Goal: Check status: Check status

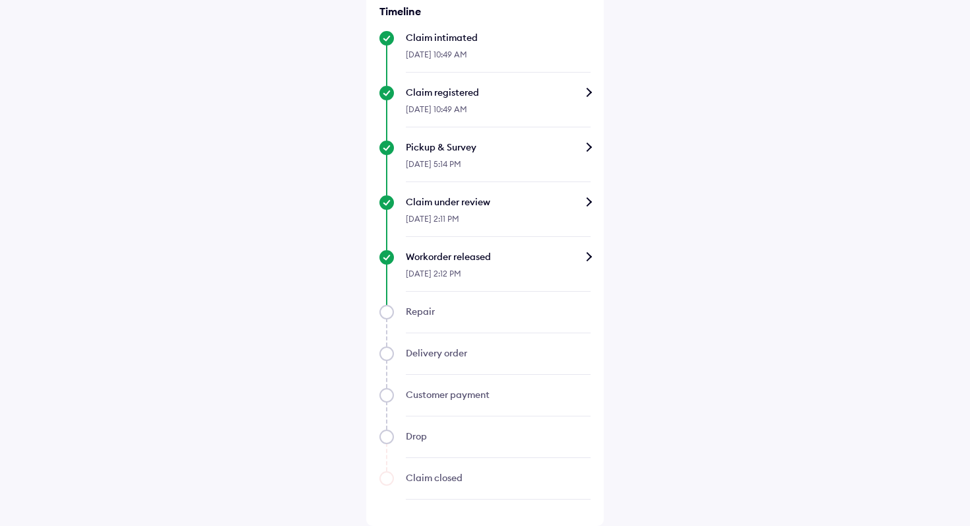
scroll to position [607, 0]
click at [539, 263] on div "[DATE] 2:12 PM" at bounding box center [498, 277] width 185 height 28
click at [588, 257] on div "Workorder released" at bounding box center [498, 256] width 185 height 13
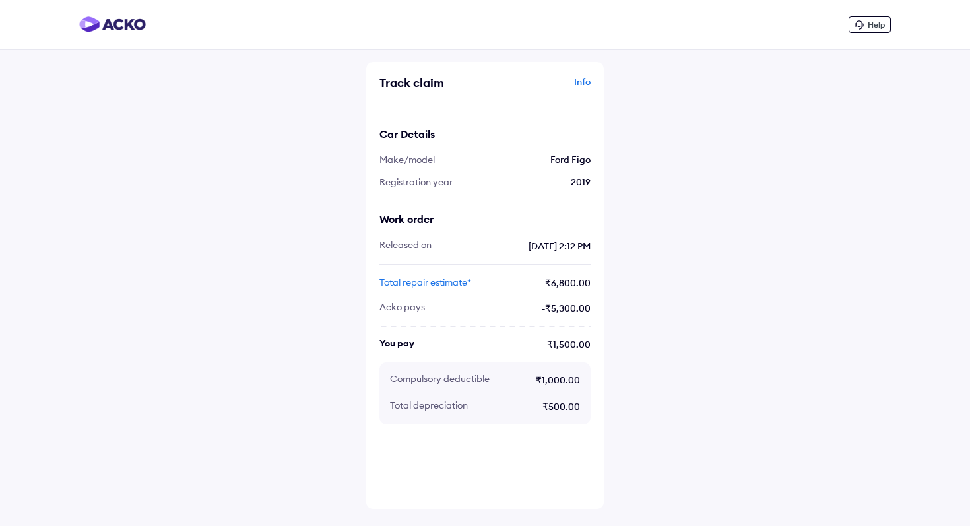
click at [419, 284] on span "Total repair estimate*" at bounding box center [425, 283] width 92 height 15
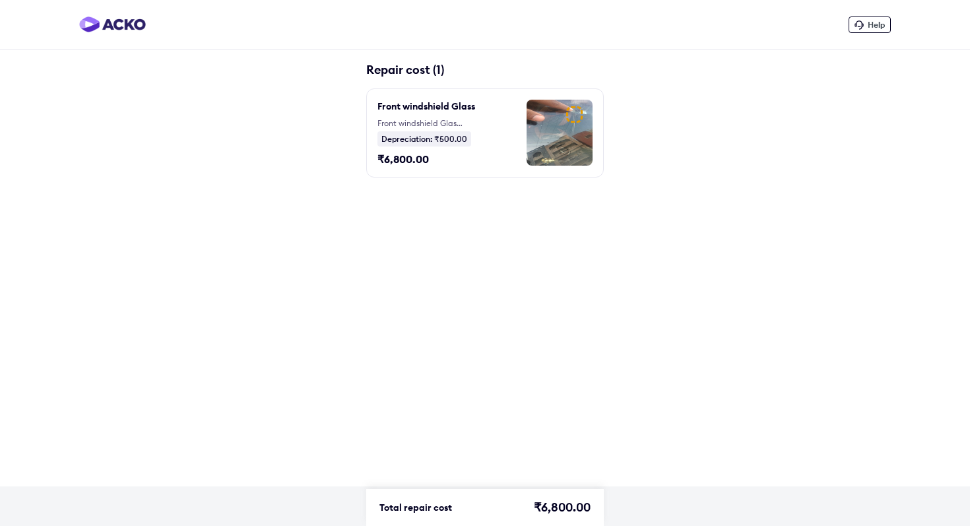
click at [565, 106] on img at bounding box center [560, 133] width 66 height 66
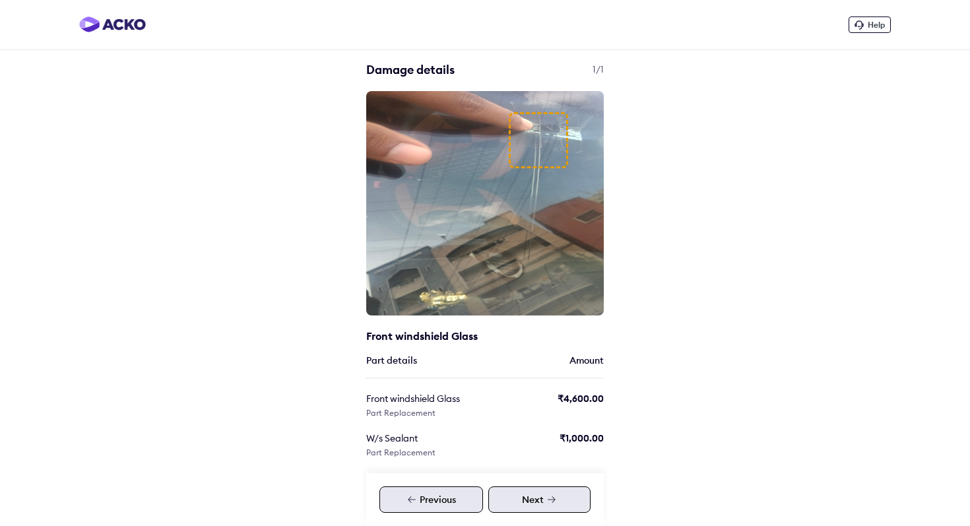
click at [537, 502] on div "Next" at bounding box center [539, 499] width 102 height 26
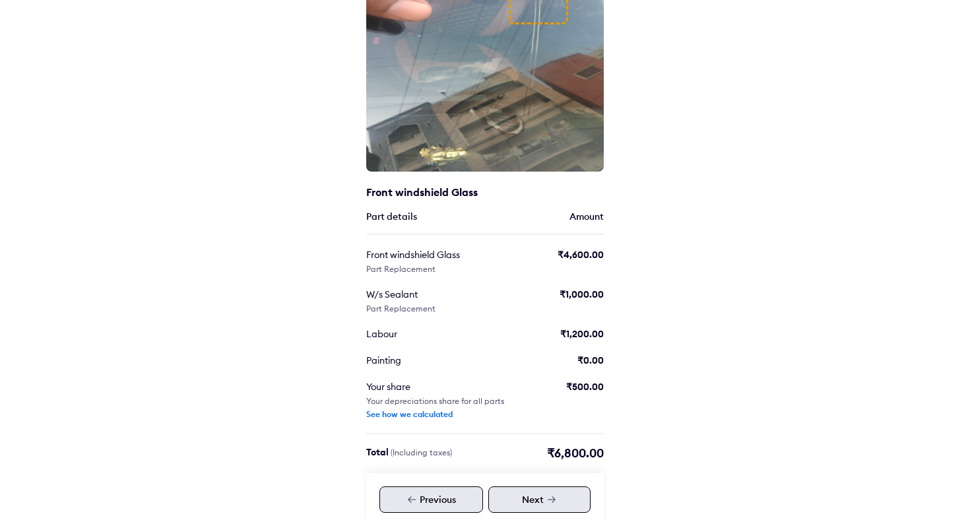
scroll to position [145, 0]
click at [444, 413] on div "See how we calculated" at bounding box center [409, 413] width 86 height 11
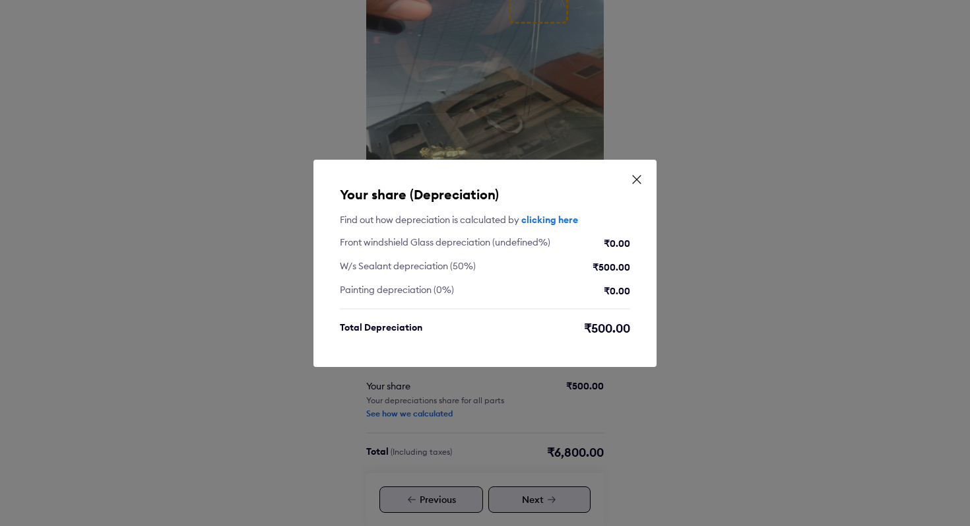
click at [637, 178] on icon at bounding box center [636, 179] width 13 height 13
